Goal: Navigation & Orientation: Find specific page/section

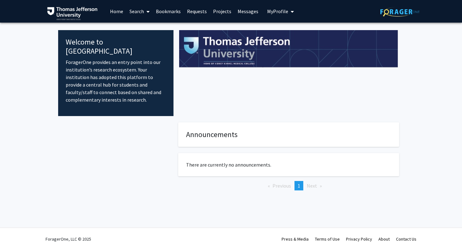
click at [197, 12] on link "Requests" at bounding box center [197, 11] width 26 height 22
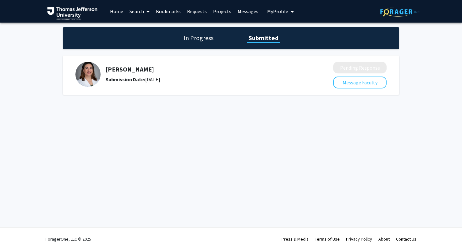
click at [275, 73] on h5 "[PERSON_NAME]" at bounding box center [203, 70] width 194 height 8
click at [144, 73] on h5 "[PERSON_NAME]" at bounding box center [203, 70] width 194 height 8
click at [244, 10] on link "Messages" at bounding box center [247, 11] width 27 height 22
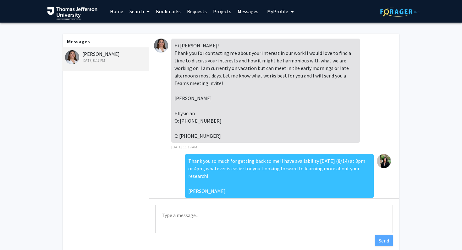
scroll to position [242, 0]
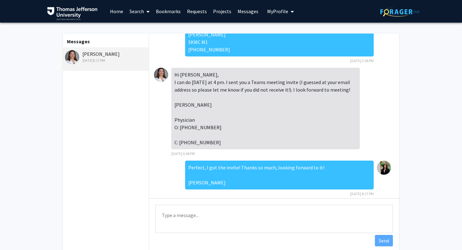
click at [280, 12] on span "My Profile" at bounding box center [277, 11] width 21 height 6
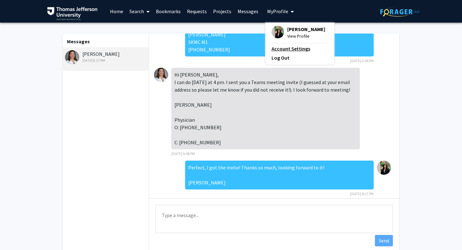
click at [274, 49] on link "Account Settings" at bounding box center [300, 49] width 57 height 8
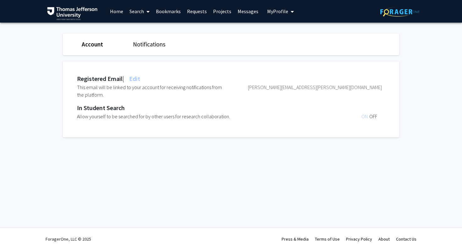
click at [152, 44] on link "Notifications" at bounding box center [149, 45] width 32 height 8
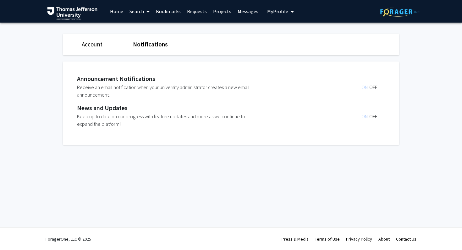
click at [117, 10] on link "Home" at bounding box center [116, 11] width 19 height 22
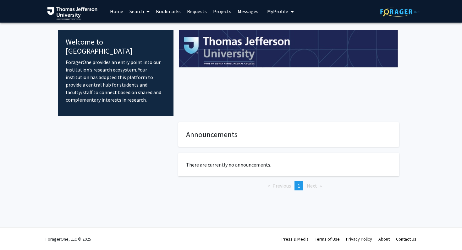
click at [146, 10] on span at bounding box center [147, 12] width 6 height 22
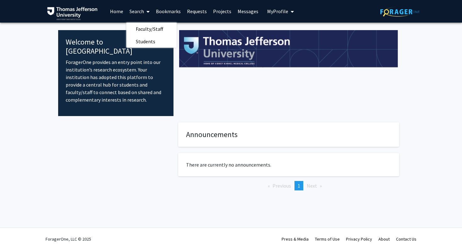
click at [146, 10] on span at bounding box center [147, 12] width 6 height 22
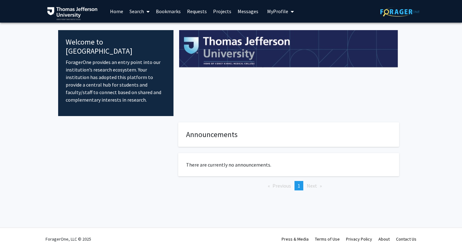
click at [167, 10] on link "Bookmarks" at bounding box center [168, 11] width 31 height 22
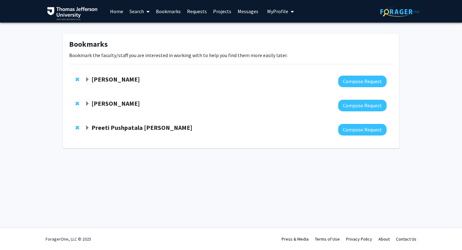
click at [198, 12] on link "Requests" at bounding box center [197, 11] width 26 height 22
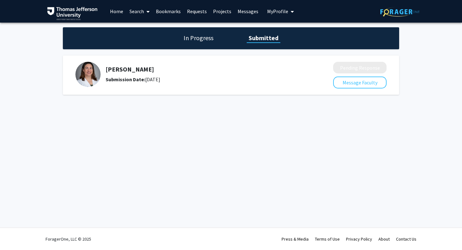
click at [197, 37] on h1 "In Progress" at bounding box center [199, 38] width 34 height 9
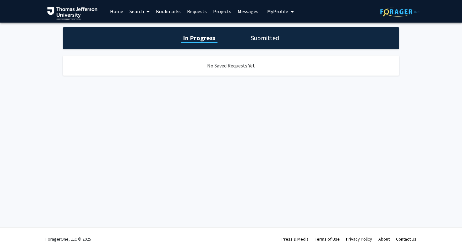
click at [256, 43] on div "In Progress Submitted" at bounding box center [231, 38] width 336 height 22
click at [265, 46] on div "In Progress Submitted" at bounding box center [231, 38] width 336 height 22
click at [273, 34] on h1 "Submitted" at bounding box center [265, 38] width 32 height 9
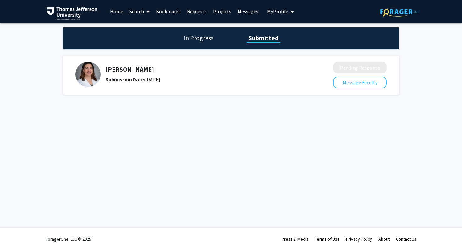
click at [220, 10] on link "Projects" at bounding box center [222, 11] width 25 height 22
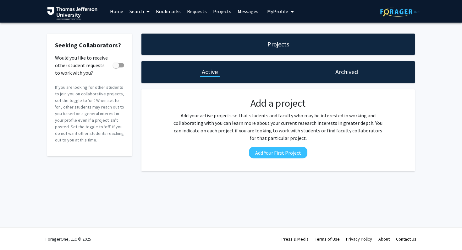
click at [241, 11] on link "Messages" at bounding box center [247, 11] width 27 height 22
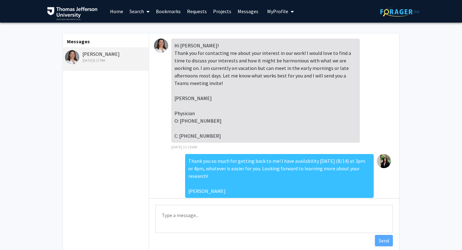
click at [283, 8] on span "My Profile" at bounding box center [277, 11] width 21 height 6
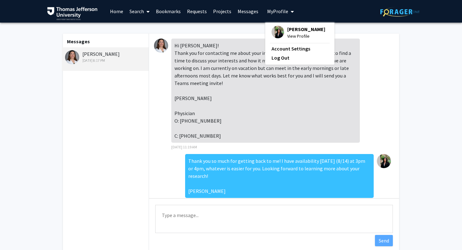
click at [292, 36] on span "View Profile" at bounding box center [306, 36] width 38 height 7
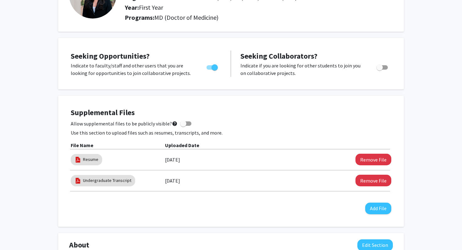
scroll to position [81, 0]
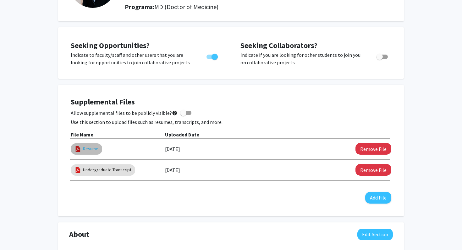
click at [91, 152] on link "Resume" at bounding box center [90, 149] width 15 height 7
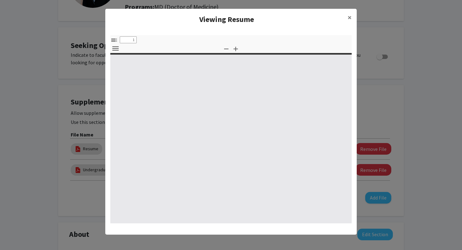
select select "custom"
type input "0"
select select "custom"
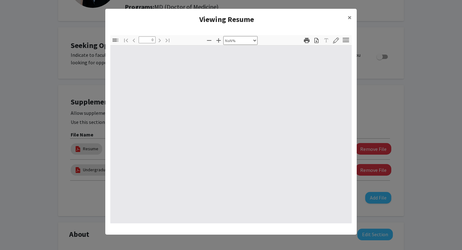
type input "1"
select select "auto"
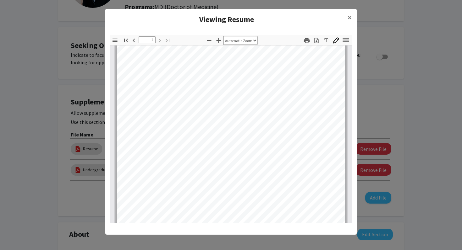
scroll to position [347, 0]
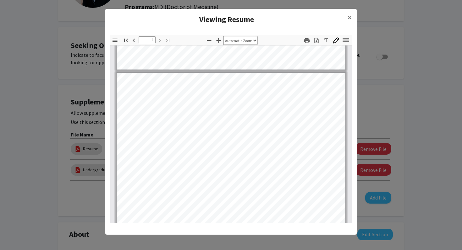
type input "1"
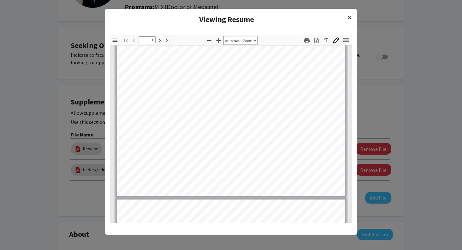
click at [350, 19] on span "×" at bounding box center [350, 18] width 4 height 10
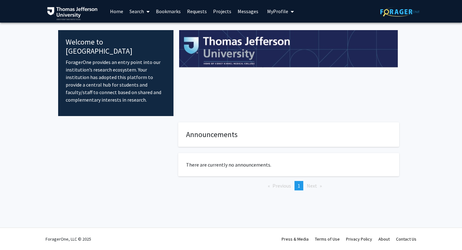
click at [169, 9] on link "Bookmarks" at bounding box center [168, 11] width 31 height 22
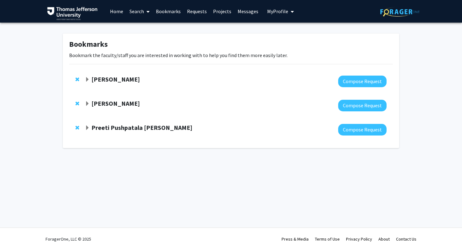
click at [99, 104] on strong "[PERSON_NAME]" at bounding box center [115, 104] width 48 height 8
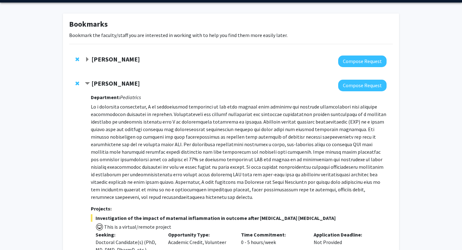
scroll to position [21, 0]
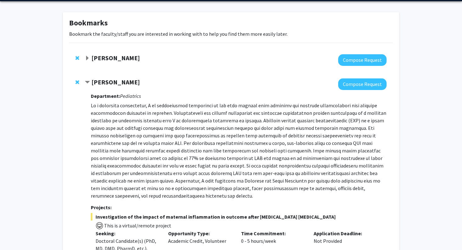
click at [88, 82] on span "Contract Elizabeth Wright-Jin Bookmark" at bounding box center [87, 82] width 5 height 5
